Goal: Check status: Check status

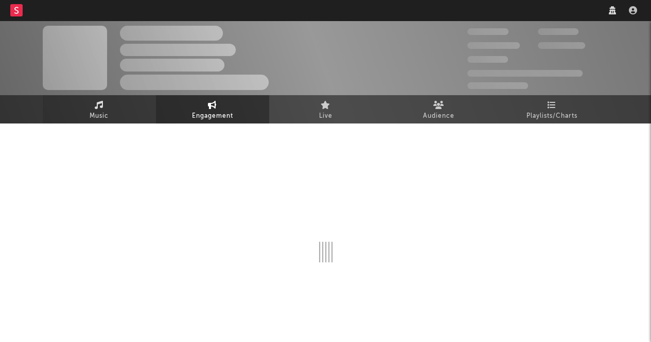
click at [114, 120] on link "Music" at bounding box center [99, 109] width 113 height 28
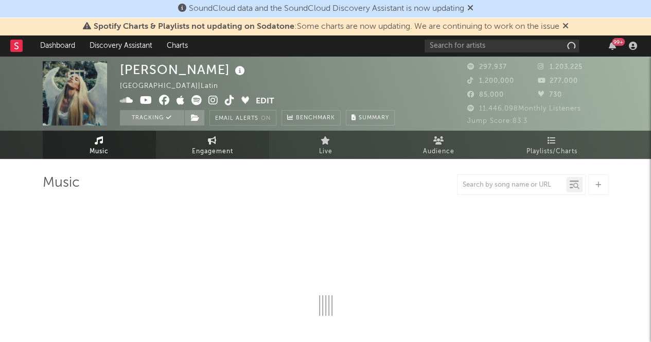
click at [209, 155] on span "Engagement" at bounding box center [212, 152] width 41 height 12
select select "1w"
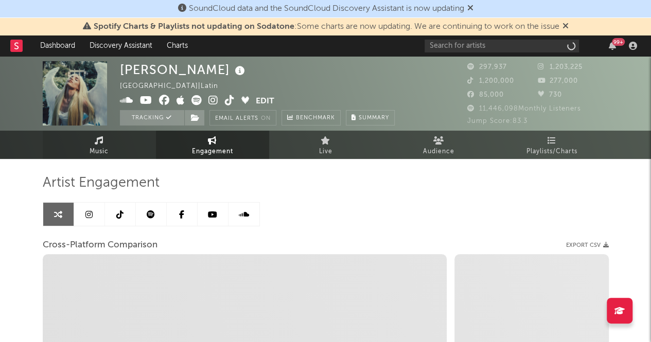
click at [81, 139] on link "Music" at bounding box center [99, 145] width 113 height 28
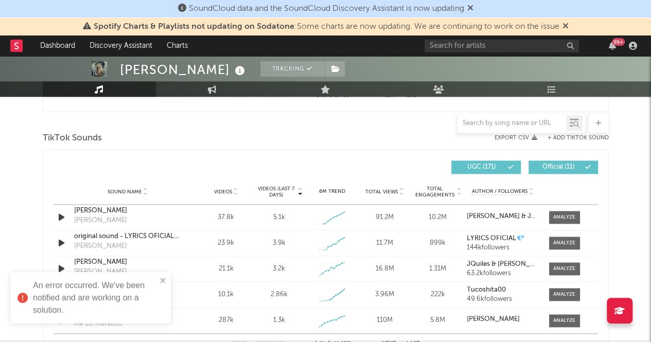
select select "6m"
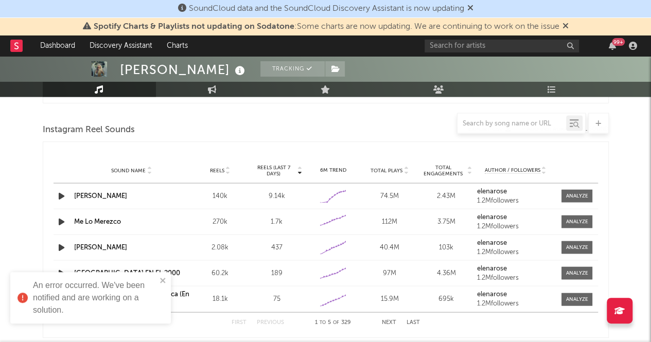
scroll to position [925, 0]
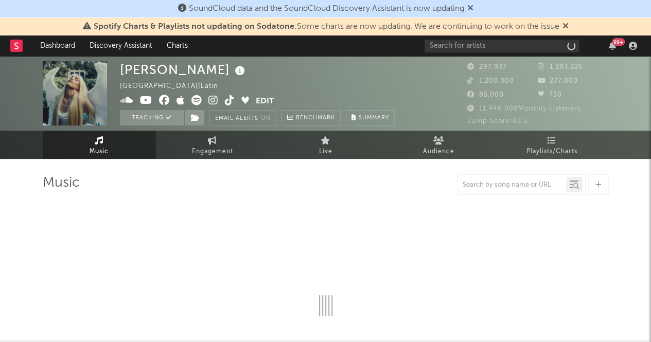
select select "6m"
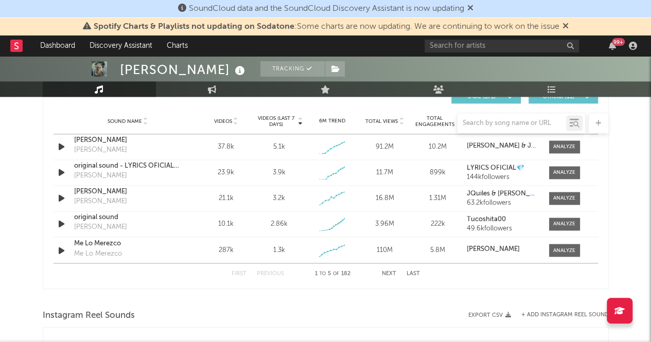
scroll to position [741, 0]
click at [559, 225] on div at bounding box center [564, 224] width 22 height 8
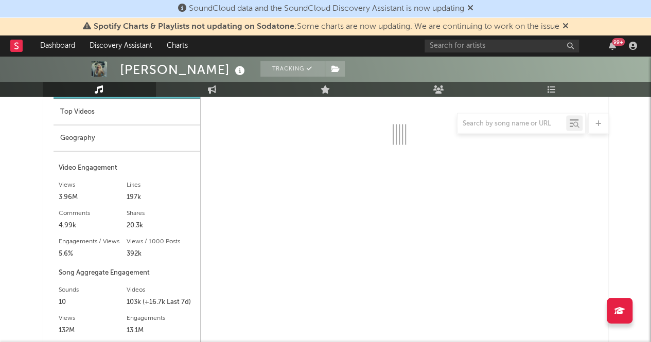
scroll to position [904, 0]
select select "1w"
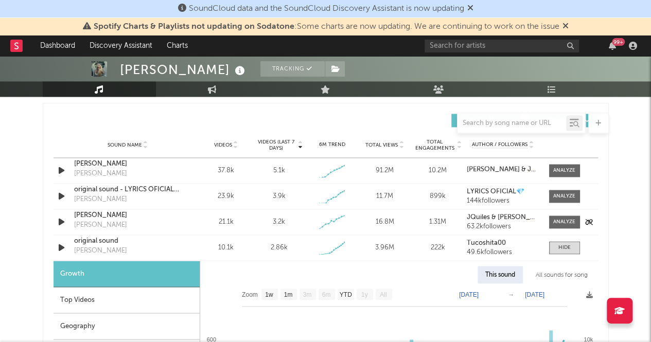
scroll to position [716, 0]
